Goal: Contribute content: Add original content to the website for others to see

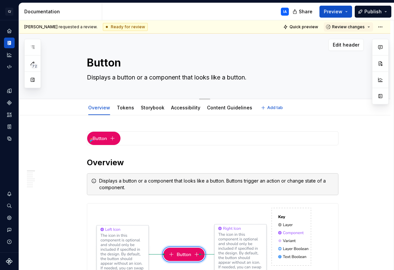
click at [159, 77] on textarea "Displays a button or a component that looks like a button." at bounding box center [212, 77] width 252 height 11
type textarea "*"
paste textarea "Displays a button or a component that looks like a button."
type textarea "*"
type textarea "Displays a button or a component that looks like a button."
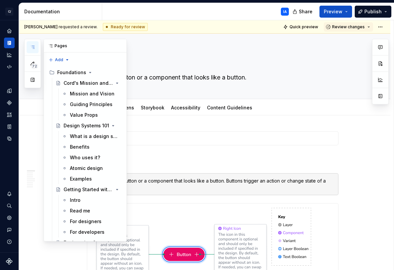
click at [33, 47] on icon "button" at bounding box center [32, 47] width 5 height 5
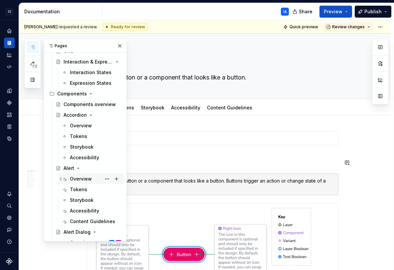
scroll to position [449, 0]
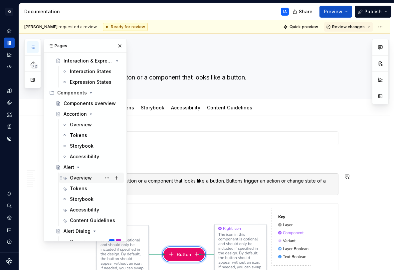
click at [81, 178] on div "Overview" at bounding box center [81, 178] width 22 height 7
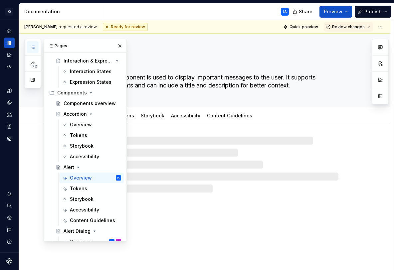
click at [116, 46] on button "button" at bounding box center [119, 45] width 9 height 9
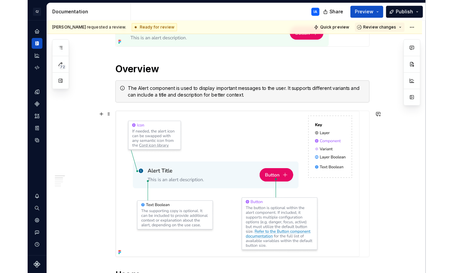
scroll to position [126, 0]
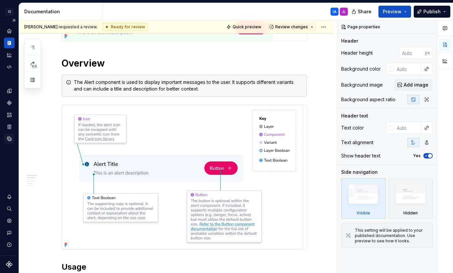
type textarea "*"
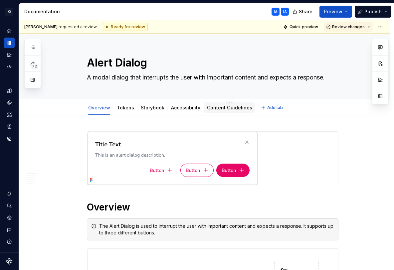
click at [225, 107] on link "Content Guidelines" at bounding box center [229, 108] width 45 height 6
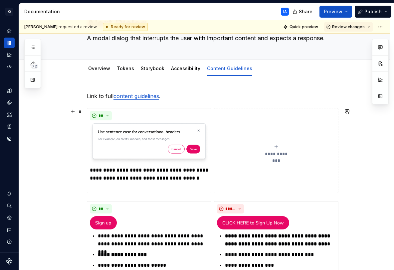
scroll to position [102, 0]
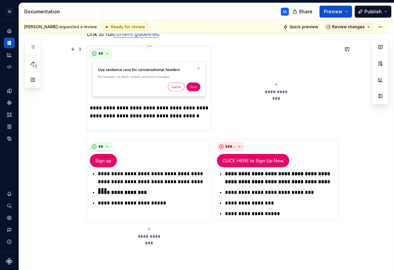
click at [91, 108] on p "**********" at bounding box center [149, 116] width 119 height 24
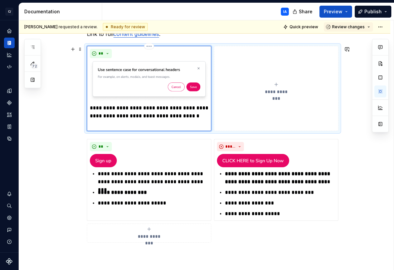
type textarea "*"
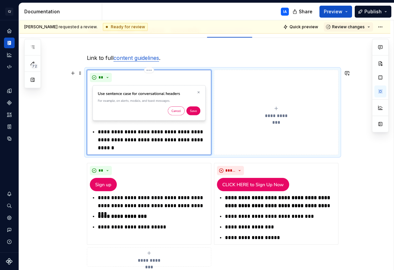
scroll to position [0, 0]
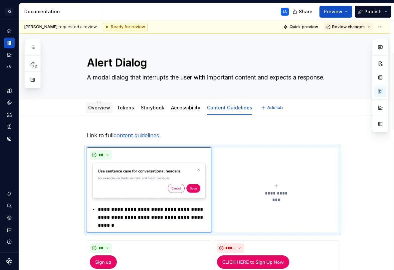
click at [101, 110] on link "Overview" at bounding box center [99, 108] width 22 height 6
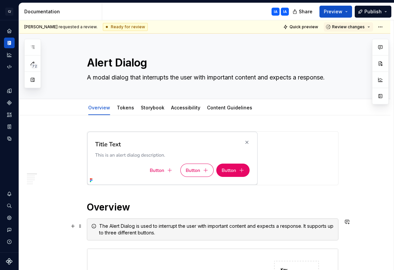
click at [148, 232] on div "The Alert Dialog is used to interrupt the user with important content and expec…" at bounding box center [216, 229] width 235 height 13
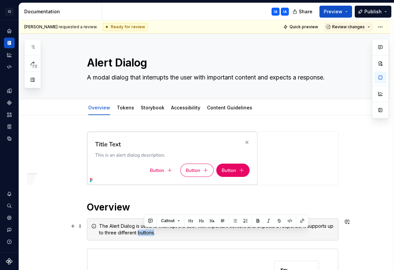
click at [148, 232] on div "The Alert Dialog is used to interrupt the user with important content and expec…" at bounding box center [216, 229] width 235 height 13
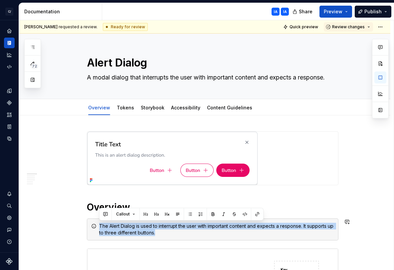
copy div "The Alert Dialog is used to interrupt the user with important content and expec…"
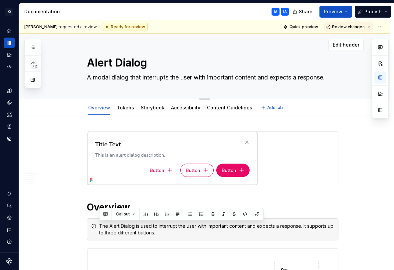
click at [161, 77] on textarea "A modal dialog that interrupts the user with important content and expects a re…" at bounding box center [212, 77] width 252 height 11
paste textarea "The Alert Dialog is used to interrupt the user with important content and expec…"
type textarea "*"
type textarea "The Alert Dialog is used to interrupt the user with important content and expec…"
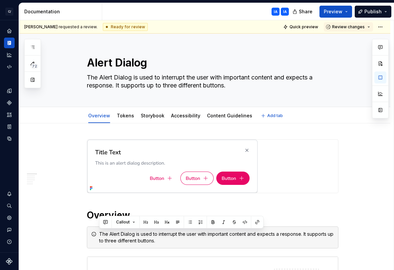
type textarea "*"
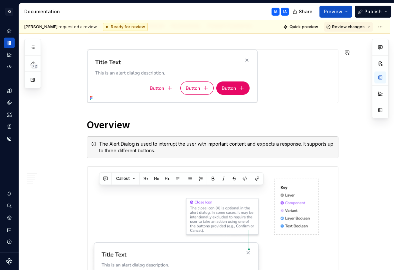
scroll to position [112, 0]
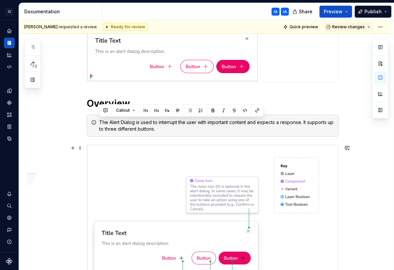
type textarea "The Alert Dialog is used to interrupt the user with important content and expec…"
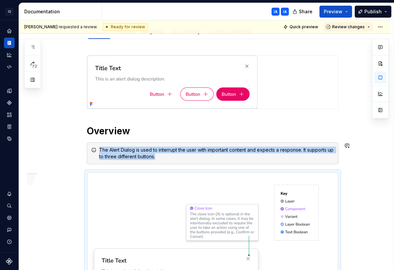
scroll to position [80, 0]
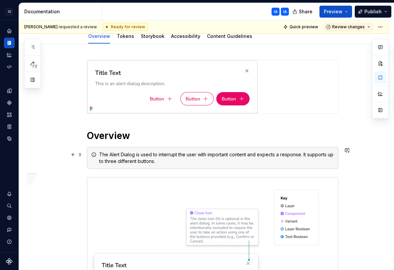
click at [200, 147] on div "The Alert Dialog is used to interrupt the user with important content and expec…" at bounding box center [213, 158] width 252 height 22
click at [81, 155] on span at bounding box center [80, 154] width 5 height 9
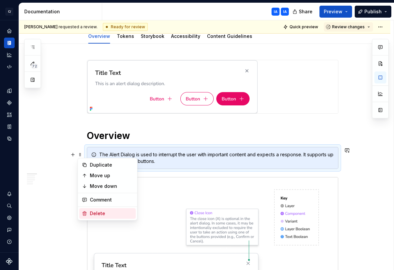
click at [108, 210] on div "Delete" at bounding box center [111, 213] width 43 height 7
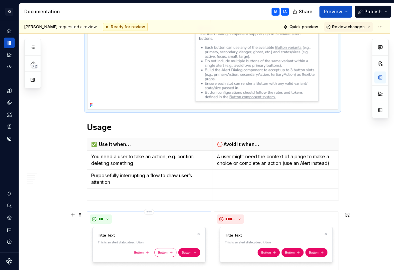
scroll to position [350, 0]
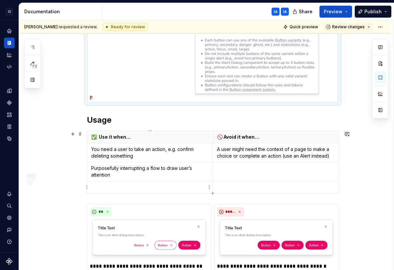
click at [152, 189] on p at bounding box center [150, 187] width 118 height 7
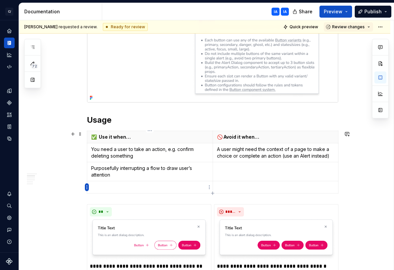
click at [85, 188] on html "C/ Cord IA Design system data Documentation IA IA Share Preview Publish 72 Page…" at bounding box center [197, 135] width 394 height 270
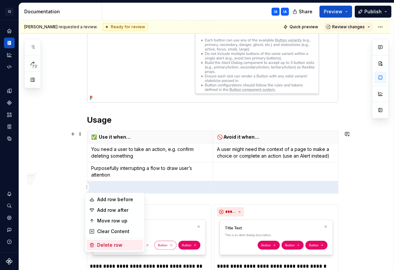
click at [118, 246] on div "Delete row" at bounding box center [118, 245] width 43 height 7
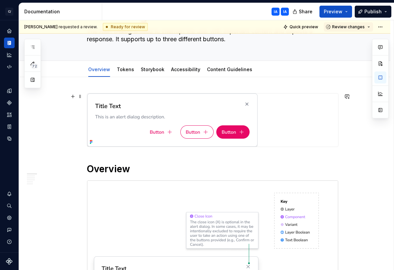
scroll to position [0, 0]
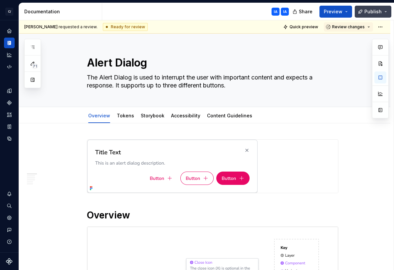
click at [370, 10] on span "Publish" at bounding box center [373, 11] width 17 height 7
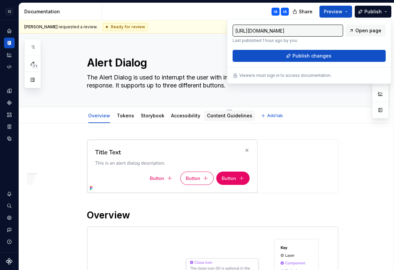
click at [217, 117] on link "Content Guidelines" at bounding box center [229, 116] width 45 height 6
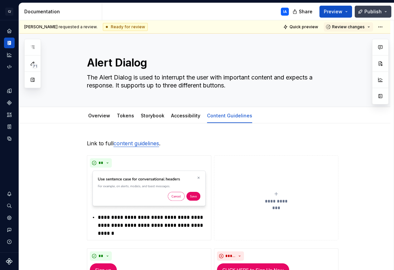
click at [375, 11] on span "Publish" at bounding box center [373, 11] width 17 height 7
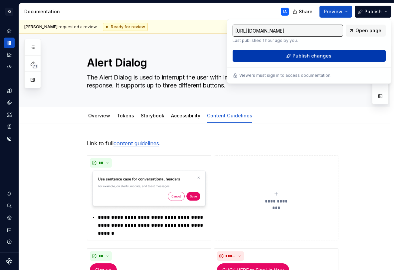
click at [313, 54] on span "Publish changes" at bounding box center [312, 56] width 39 height 7
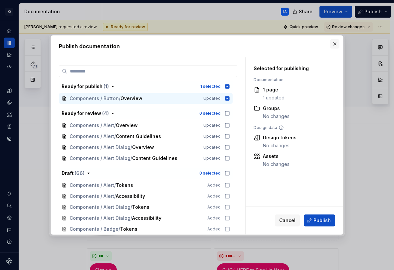
click at [334, 43] on button "button" at bounding box center [334, 43] width 9 height 9
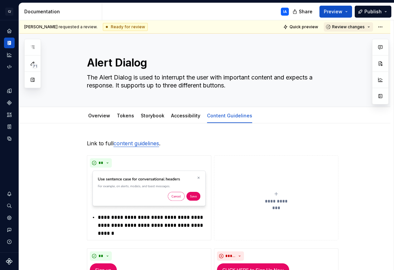
click at [340, 26] on span "Review changes" at bounding box center [348, 26] width 33 height 5
click at [341, 40] on div "Approve" at bounding box center [353, 40] width 58 height 7
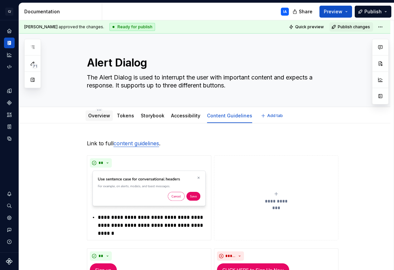
click at [96, 118] on link "Overview" at bounding box center [99, 116] width 22 height 6
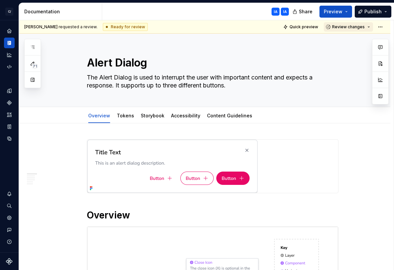
click at [345, 27] on span "Review changes" at bounding box center [348, 26] width 33 height 5
click at [343, 38] on div "Approve" at bounding box center [353, 40] width 58 height 7
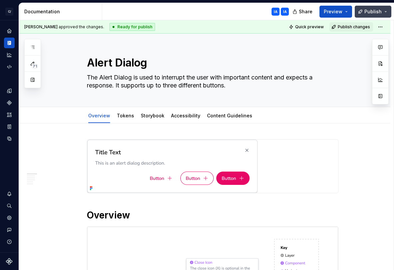
click at [381, 12] on span "Publish" at bounding box center [373, 11] width 17 height 7
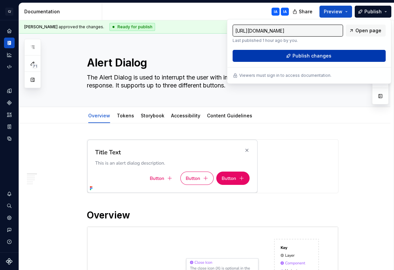
click at [299, 54] on span "Publish changes" at bounding box center [312, 56] width 39 height 7
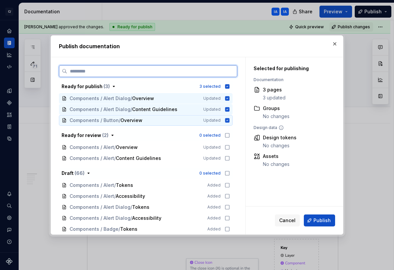
click at [227, 121] on icon at bounding box center [227, 120] width 4 height 4
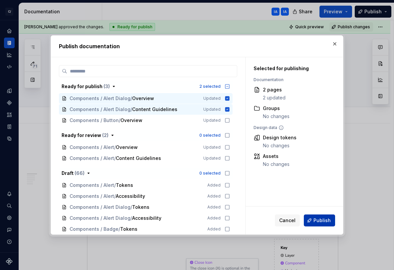
click at [319, 220] on span "Publish" at bounding box center [322, 220] width 17 height 7
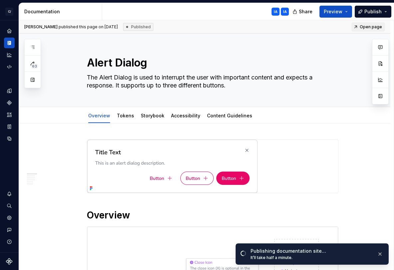
type textarea "*"
